Goal: Task Accomplishment & Management: Manage account settings

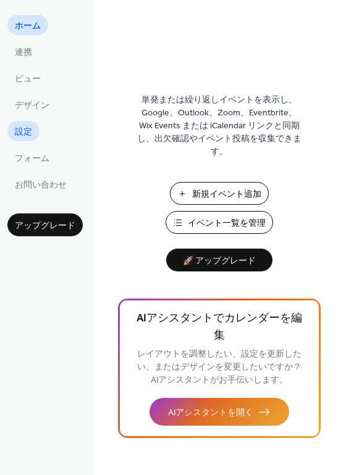
click at [14, 130] on link "設定" at bounding box center [23, 131] width 32 height 20
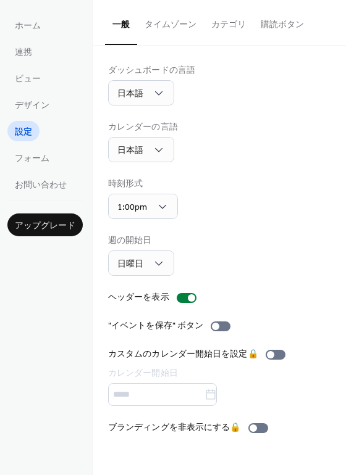
click at [171, 26] on button "タイムゾーン" at bounding box center [170, 22] width 67 height 44
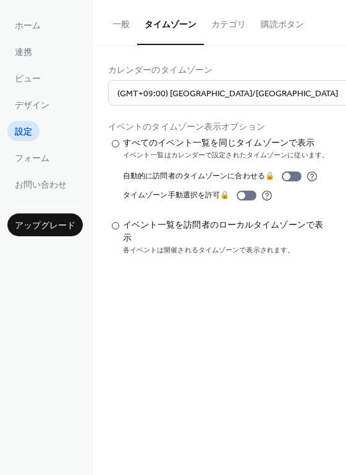
click at [222, 28] on button "カテゴリ" at bounding box center [228, 22] width 49 height 44
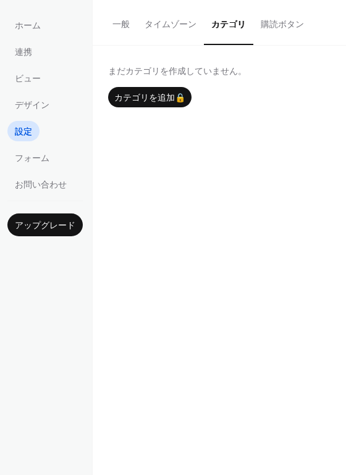
click at [268, 26] on button "購読ボタン" at bounding box center [282, 22] width 58 height 44
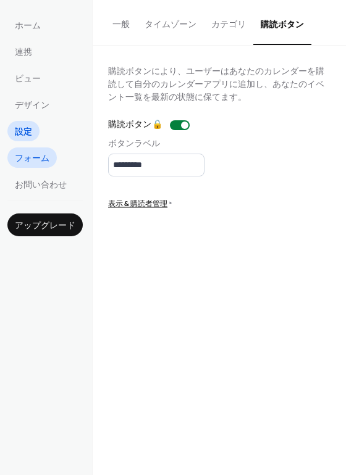
click at [15, 162] on span "フォーム" at bounding box center [32, 158] width 35 height 13
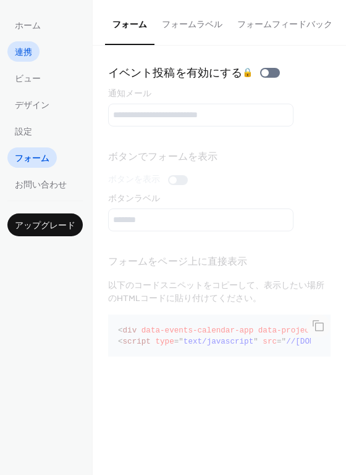
click at [32, 54] on link "連携" at bounding box center [23, 51] width 32 height 20
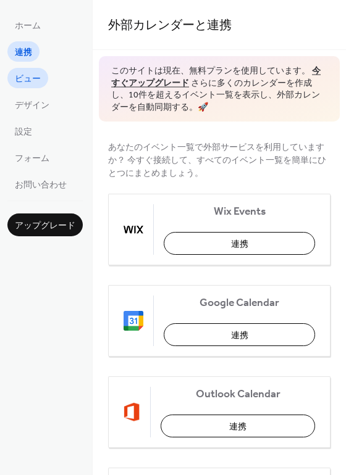
click at [26, 75] on span "ビュー" at bounding box center [28, 79] width 26 height 13
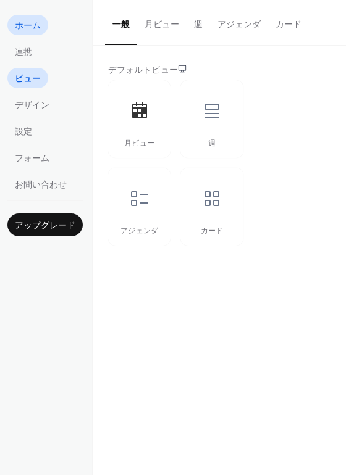
click at [34, 21] on span "ホーム" at bounding box center [28, 26] width 26 height 13
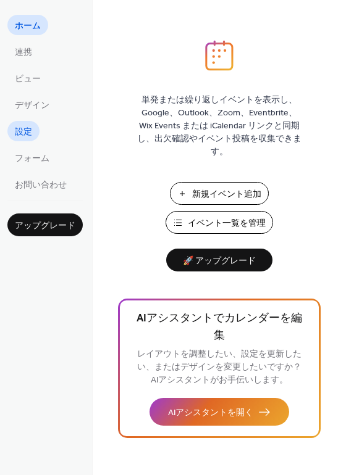
click at [20, 135] on span "設定" at bounding box center [23, 132] width 17 height 13
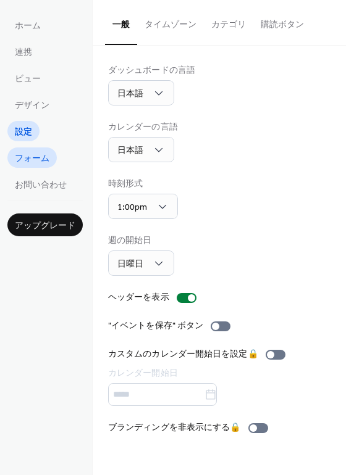
click at [32, 157] on span "フォーム" at bounding box center [32, 158] width 35 height 13
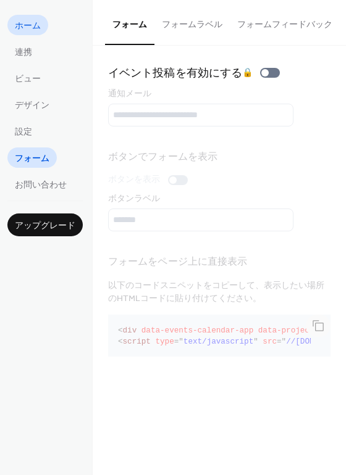
click at [34, 27] on span "ホーム" at bounding box center [28, 26] width 26 height 13
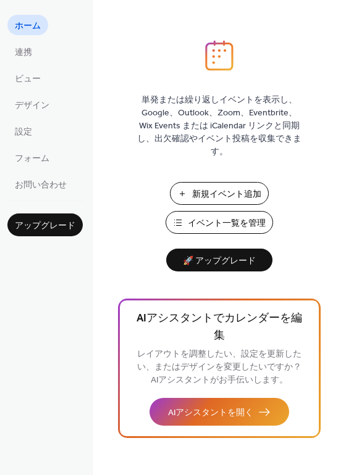
click at [238, 194] on span "新規イベント追加" at bounding box center [226, 194] width 69 height 13
click at [229, 226] on span "イベント一覧を管理" at bounding box center [227, 223] width 78 height 13
click at [30, 128] on span "設定" at bounding box center [23, 132] width 17 height 13
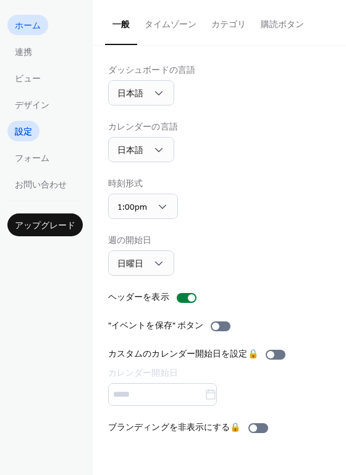
click at [19, 27] on span "ホーム" at bounding box center [28, 26] width 26 height 13
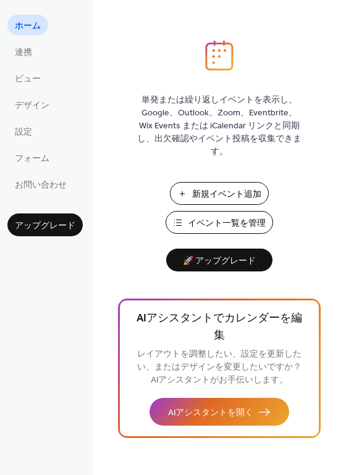
click at [215, 196] on span "新規イベント追加" at bounding box center [226, 194] width 69 height 13
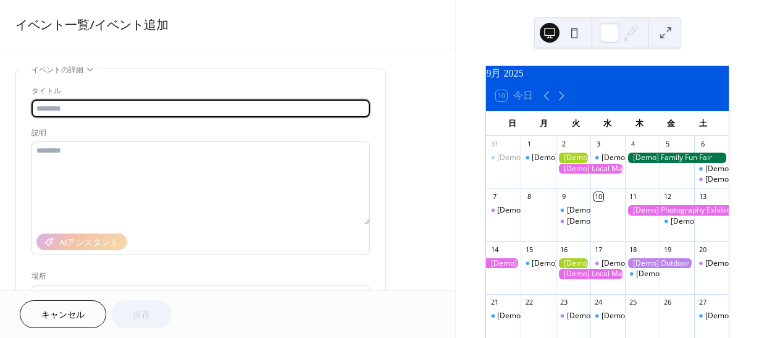
click at [128, 111] on input "text" at bounding box center [200, 108] width 338 height 18
type input "********"
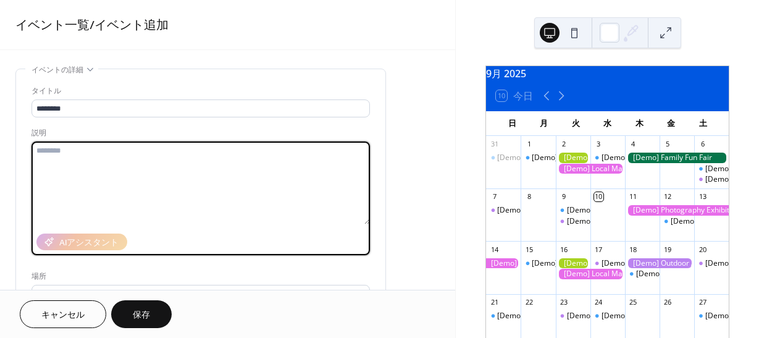
click at [143, 144] on textarea at bounding box center [200, 182] width 338 height 83
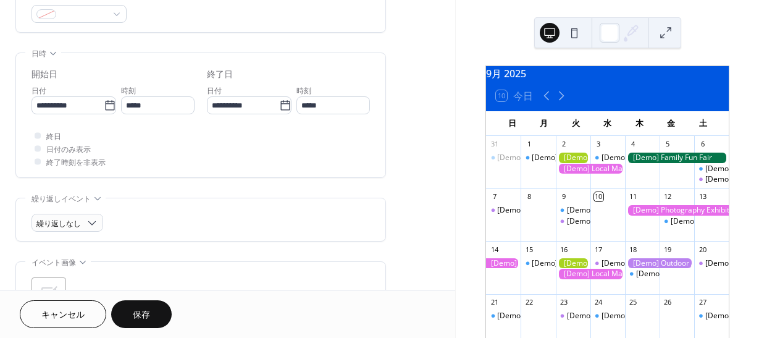
scroll to position [288, 0]
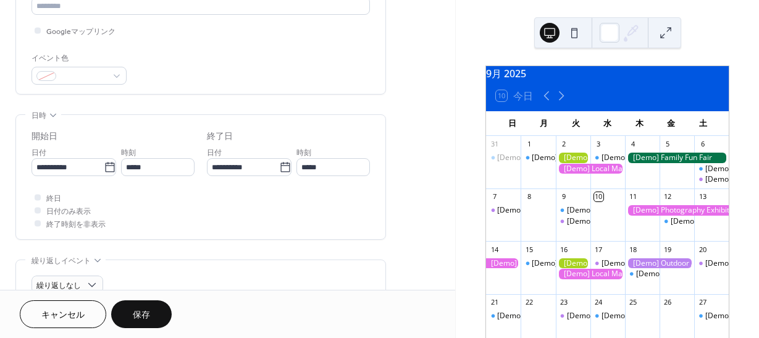
type textarea "********"
click at [156, 315] on button "保存" at bounding box center [141, 314] width 60 height 28
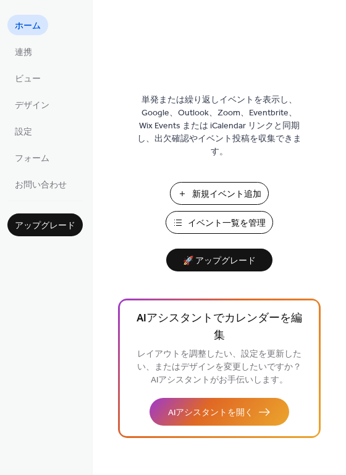
click at [239, 225] on span "イベント一覧を管理" at bounding box center [227, 223] width 78 height 13
click at [22, 157] on span "フォーム" at bounding box center [32, 158] width 35 height 13
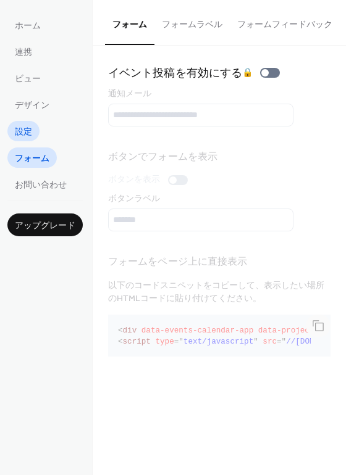
click at [16, 127] on span "設定" at bounding box center [23, 132] width 17 height 13
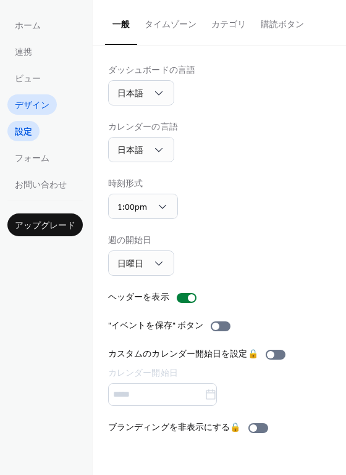
click at [19, 99] on span "デザイン" at bounding box center [32, 105] width 35 height 13
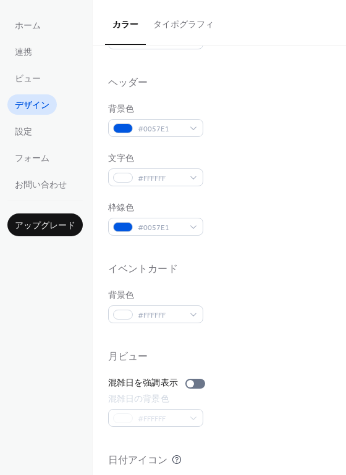
scroll to position [343, 0]
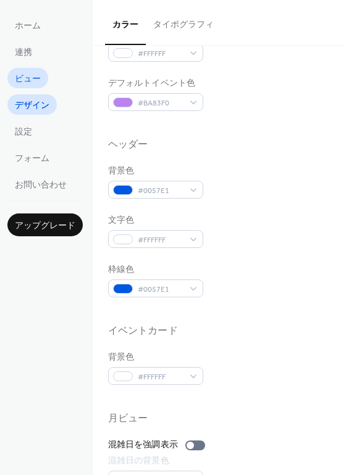
click at [40, 78] on span "ビュー" at bounding box center [28, 79] width 26 height 13
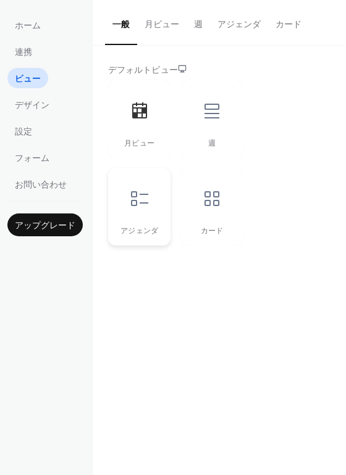
click at [122, 199] on div at bounding box center [139, 198] width 37 height 37
click at [209, 204] on icon at bounding box center [212, 199] width 20 height 20
click at [137, 108] on icon at bounding box center [139, 110] width 15 height 16
click at [207, 117] on icon at bounding box center [211, 111] width 15 height 15
click at [152, 134] on div "月ビュー" at bounding box center [139, 119] width 62 height 78
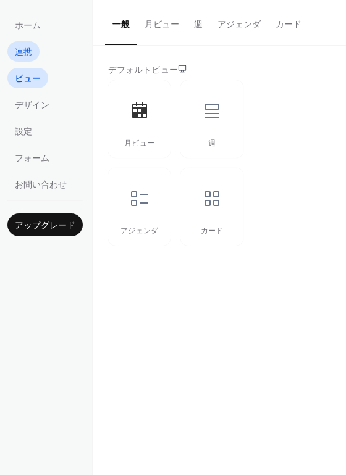
click at [26, 51] on span "連携" at bounding box center [23, 52] width 17 height 13
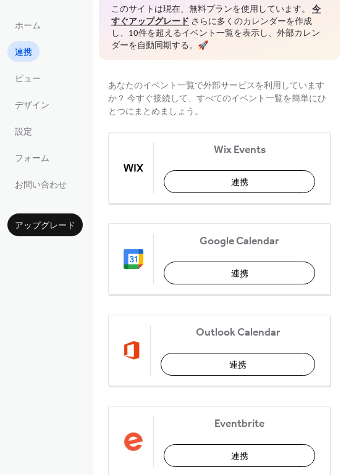
scroll to position [123, 0]
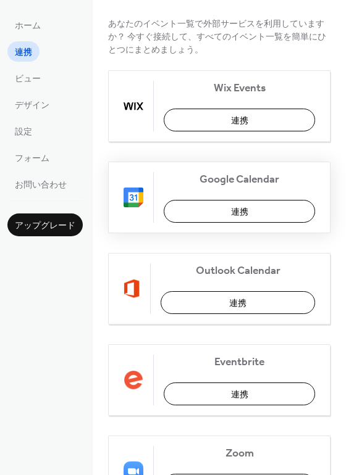
click at [227, 211] on button "連携" at bounding box center [239, 211] width 151 height 23
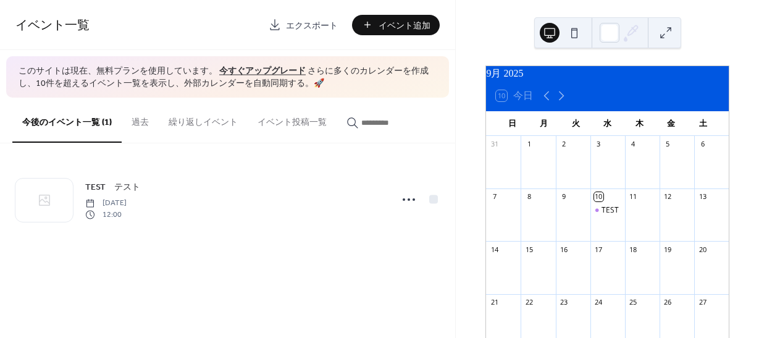
click at [573, 35] on button at bounding box center [574, 33] width 20 height 20
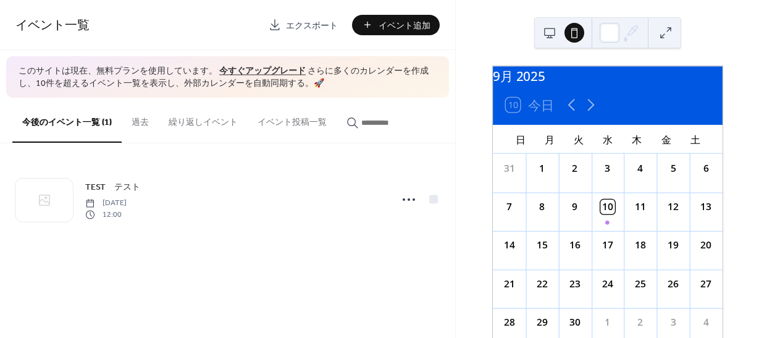
click at [547, 33] on button at bounding box center [549, 33] width 20 height 20
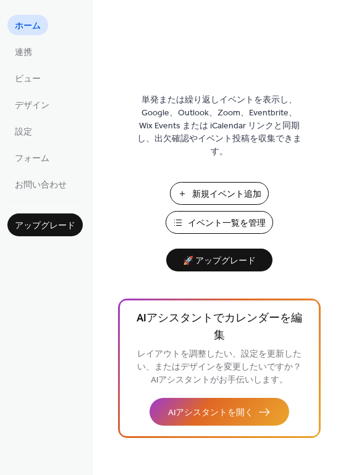
click at [185, 191] on button "新規イベント追加" at bounding box center [219, 193] width 99 height 23
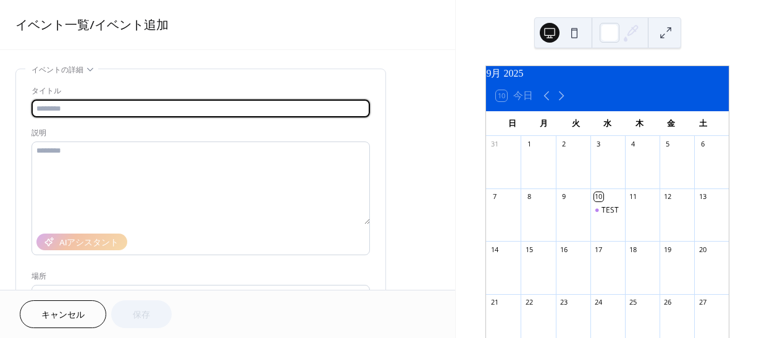
click at [123, 106] on input "text" at bounding box center [200, 108] width 338 height 18
type input "**********"
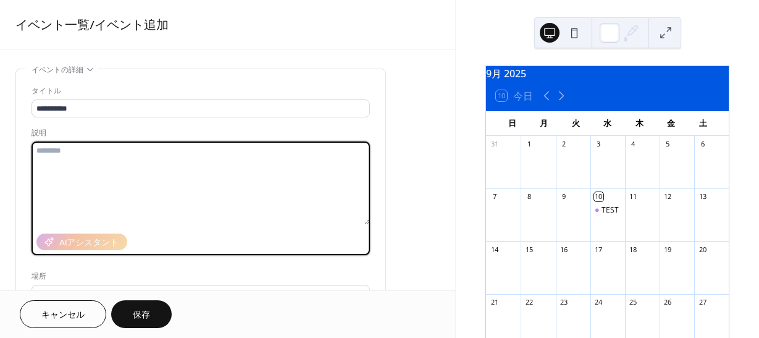
click at [81, 143] on textarea at bounding box center [200, 182] width 338 height 83
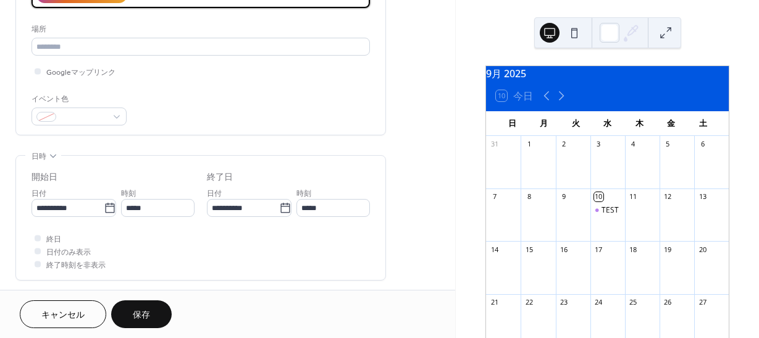
scroll to position [309, 0]
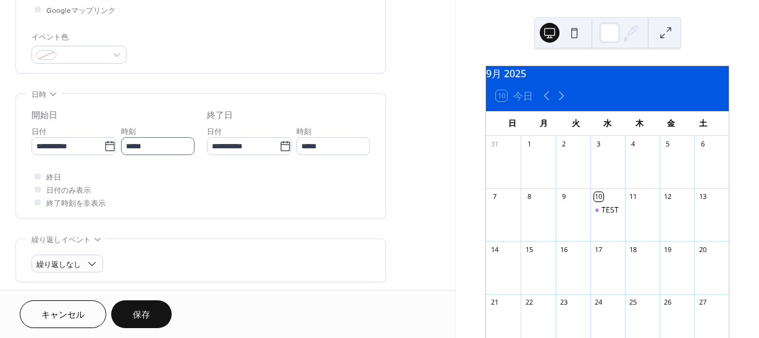
type textarea "**********"
click at [144, 147] on input "*****" at bounding box center [157, 146] width 73 height 18
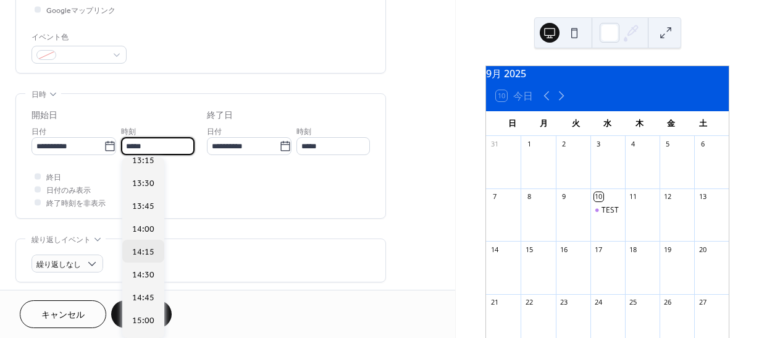
scroll to position [1343, 0]
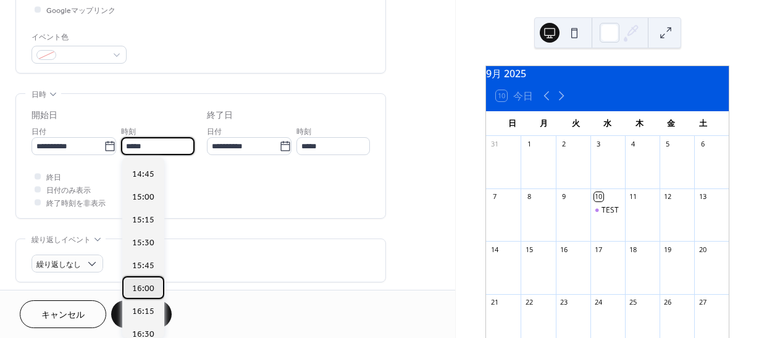
click at [149, 293] on span "16:00" at bounding box center [143, 288] width 22 height 13
type input "*****"
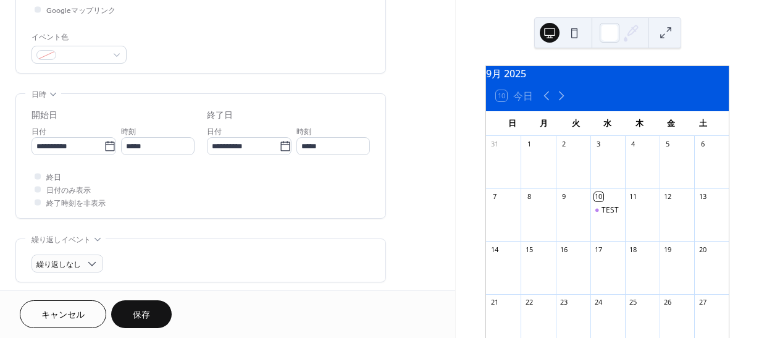
click at [339, 200] on div "終日 日付のみ表示 終了時刻を非表示" at bounding box center [200, 189] width 338 height 39
click at [158, 315] on button "保存" at bounding box center [141, 314] width 60 height 28
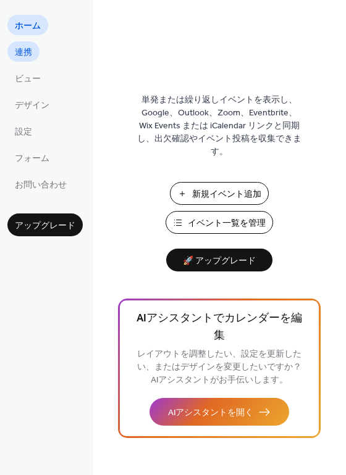
click at [19, 48] on span "連携" at bounding box center [23, 52] width 17 height 13
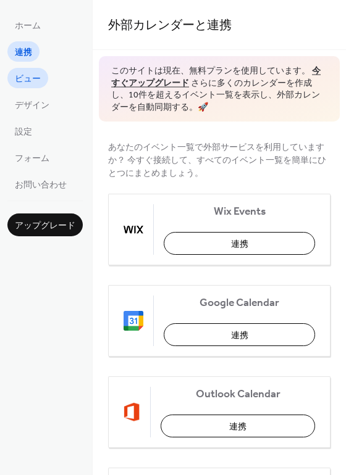
click at [35, 73] on span "ビュー" at bounding box center [28, 79] width 26 height 13
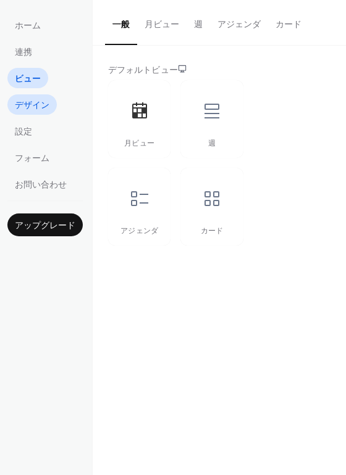
click at [35, 103] on span "デザイン" at bounding box center [32, 105] width 35 height 13
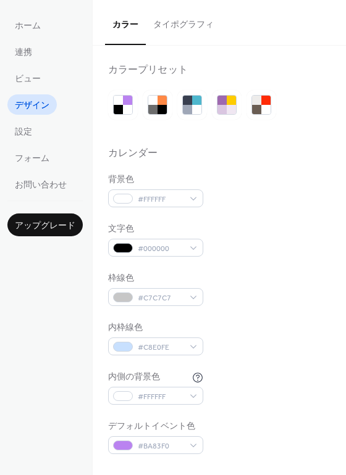
click at [146, 149] on div "カレンダー" at bounding box center [133, 154] width 50 height 13
click at [135, 149] on div "カレンダー" at bounding box center [133, 154] width 50 height 13
click at [24, 131] on span "設定" at bounding box center [23, 132] width 17 height 13
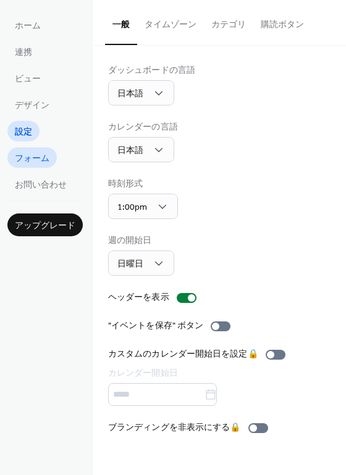
click at [38, 156] on span "フォーム" at bounding box center [32, 158] width 35 height 13
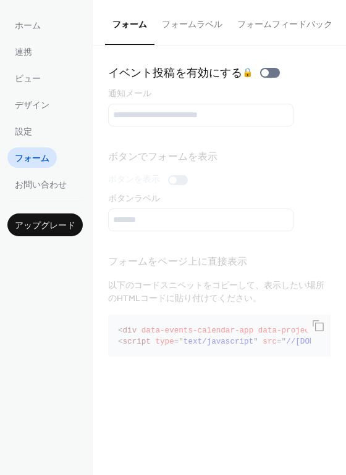
click at [191, 25] on button "フォームラベル" at bounding box center [191, 22] width 75 height 44
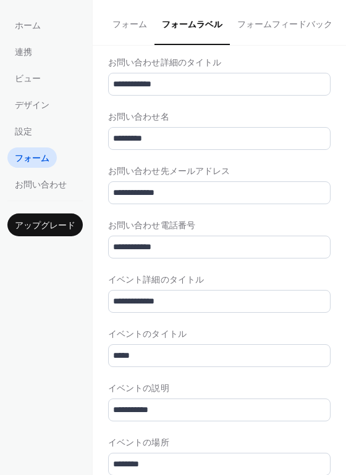
scroll to position [123, 0]
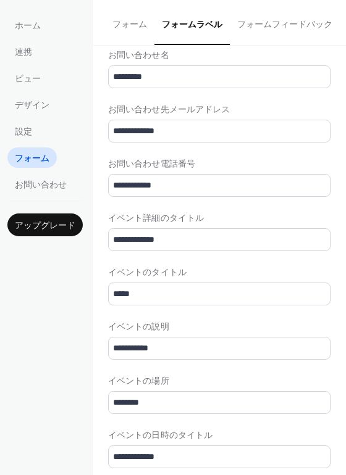
click at [278, 25] on button "フォームフィードバック" at bounding box center [285, 22] width 110 height 44
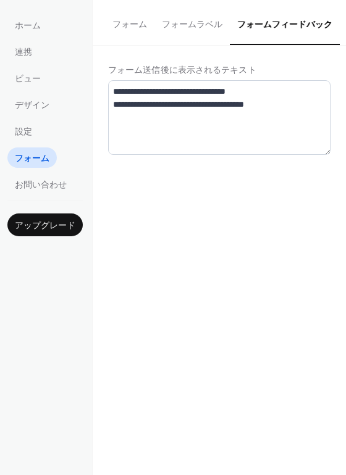
click at [209, 22] on button "フォームラベル" at bounding box center [191, 22] width 75 height 44
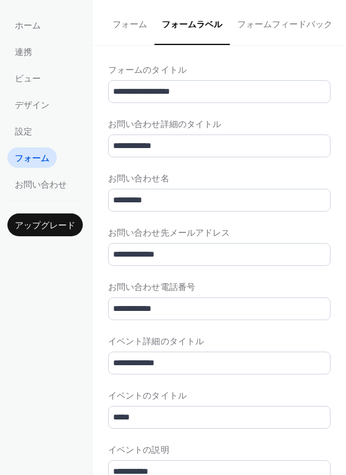
click at [133, 21] on button "フォーム" at bounding box center [129, 22] width 49 height 44
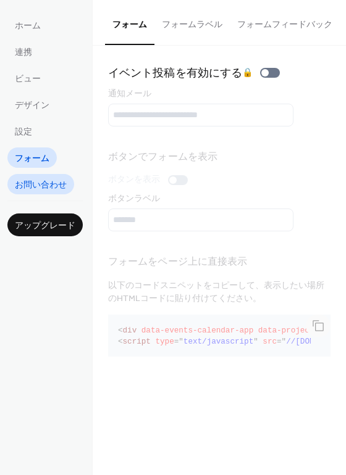
click at [58, 189] on span "お問い合わせ" at bounding box center [41, 185] width 52 height 13
